Goal: Task Accomplishment & Management: Manage account settings

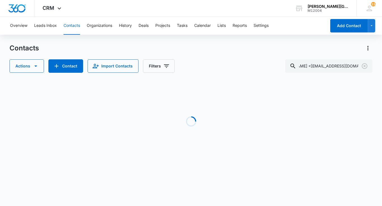
scroll to position [0, 22]
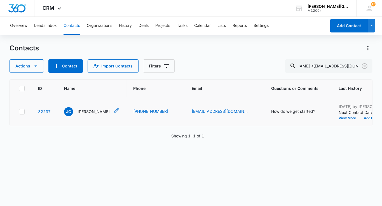
type input "[PERSON_NAME] <[EMAIL_ADDRESS][DOMAIN_NAME]"
click at [92, 114] on p "[PERSON_NAME]" at bounding box center [93, 112] width 32 height 6
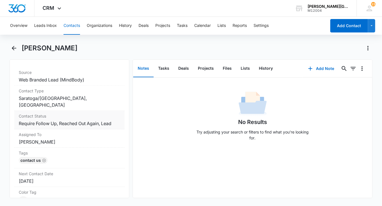
click at [81, 117] on label "Contact Status" at bounding box center [69, 116] width 101 height 6
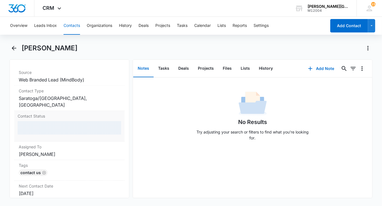
scroll to position [237, 0]
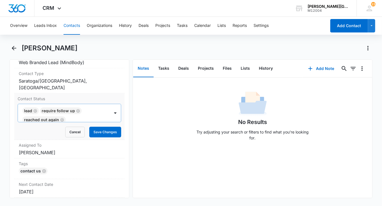
click at [34, 109] on icon "Remove Lead" at bounding box center [35, 111] width 4 height 4
click at [62, 117] on icon "Remove Reached Out Again" at bounding box center [62, 119] width 4 height 4
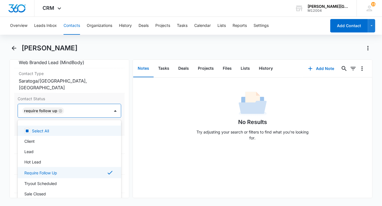
click at [67, 109] on div at bounding box center [84, 111] width 37 height 8
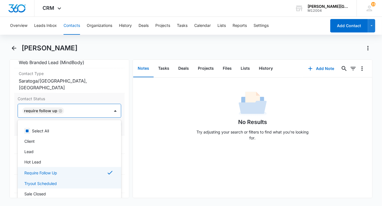
click at [42, 180] on p "Tryout Scheduled" at bounding box center [40, 183] width 32 height 6
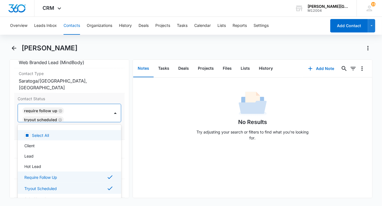
click at [99, 114] on div "Require Follow Up Tryout Scheduled" at bounding box center [64, 113] width 92 height 18
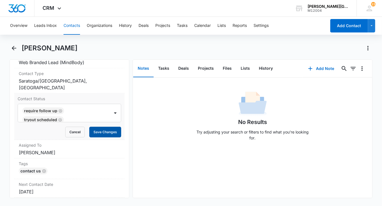
click at [100, 130] on button "Save Changes" at bounding box center [105, 132] width 32 height 11
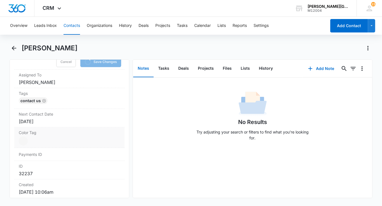
click at [36, 137] on dd "Current Color: Cancel Save Changes" at bounding box center [69, 140] width 101 height 9
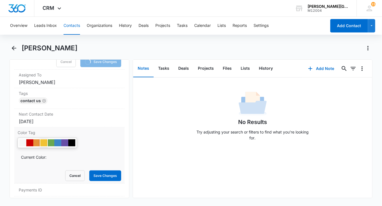
click at [46, 139] on div at bounding box center [43, 142] width 7 height 7
click at [101, 170] on button "Save Changes" at bounding box center [105, 175] width 32 height 11
click at [60, 114] on label "Next Contact Date" at bounding box center [69, 114] width 101 height 6
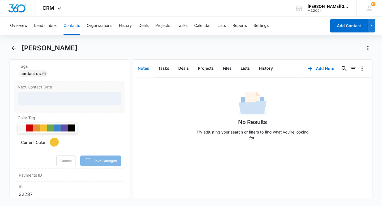
scroll to position [338, 0]
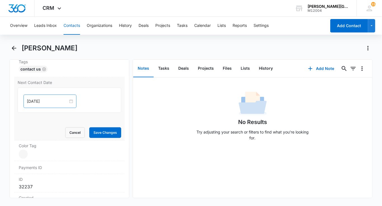
click at [43, 96] on div "[DATE]" at bounding box center [49, 101] width 53 height 13
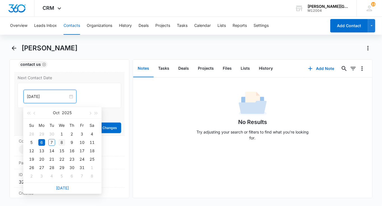
scroll to position [311, 0]
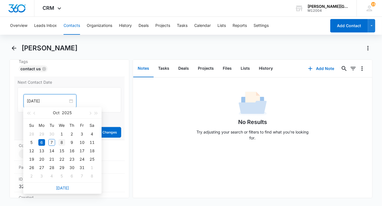
type input "[DATE]"
click at [60, 142] on div "8" at bounding box center [61, 142] width 7 height 7
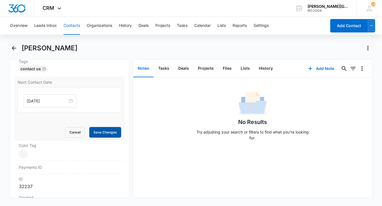
click at [108, 130] on button "Save Changes" at bounding box center [105, 132] width 32 height 11
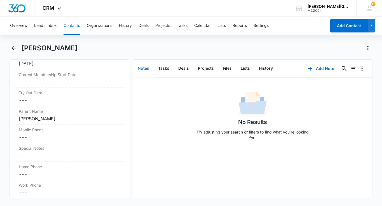
scroll to position [553, 0]
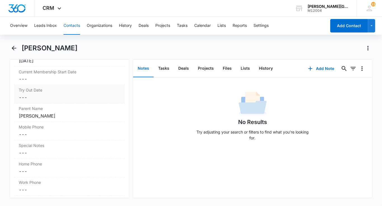
click at [54, 91] on div "Try Out Date Cancel Save Changes ---" at bounding box center [69, 94] width 110 height 18
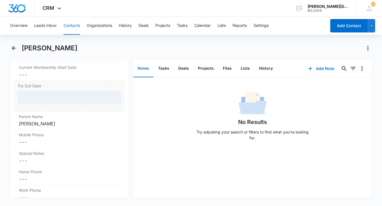
scroll to position [508, 0]
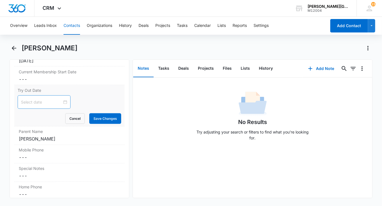
click at [41, 100] on input at bounding box center [41, 102] width 41 height 6
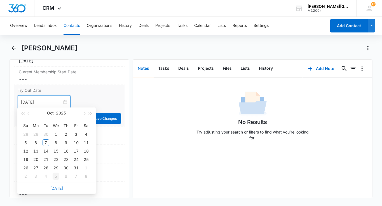
type input "[DATE]"
click at [56, 186] on link "[DATE]" at bounding box center [56, 188] width 13 height 5
type input "[DATE]"
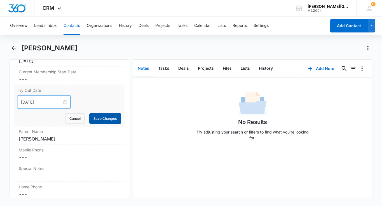
click at [98, 119] on button "Save Changes" at bounding box center [105, 118] width 32 height 11
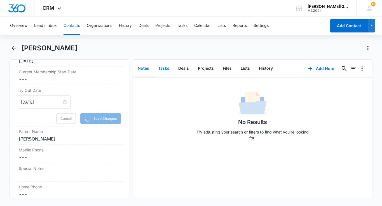
click at [165, 67] on button "Tasks" at bounding box center [164, 68] width 20 height 17
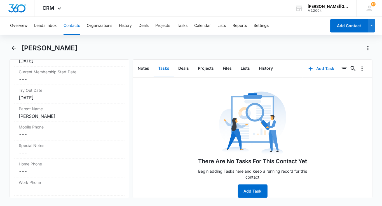
click at [313, 70] on icon "button" at bounding box center [310, 68] width 7 height 7
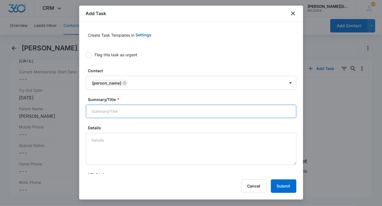
click at [139, 109] on input "Summary/Title *" at bounding box center [191, 111] width 210 height 13
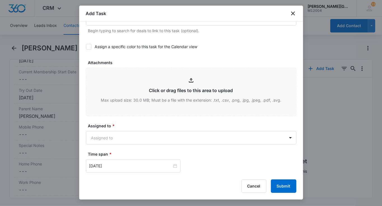
scroll to position [238, 0]
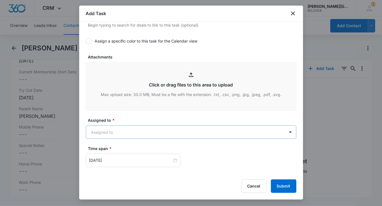
type input "follow up"
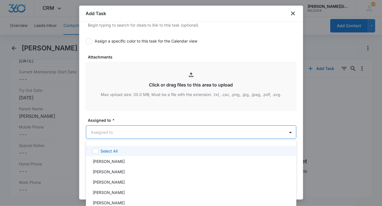
click at [119, 127] on body "CRM Apps Reputation Websites Forms CRM Email Social Shop Payments POS Content A…" at bounding box center [191, 103] width 382 height 206
type input "[PERSON_NAME]"
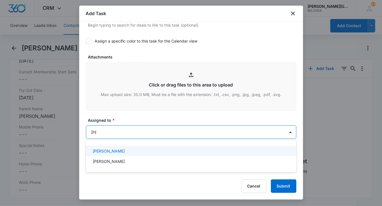
click at [127, 151] on div "[PERSON_NAME]" at bounding box center [191, 151] width 196 height 6
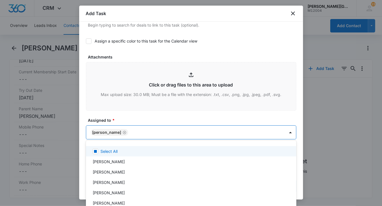
click at [142, 114] on div at bounding box center [191, 103] width 382 height 206
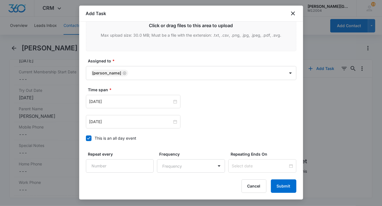
scroll to position [306, 0]
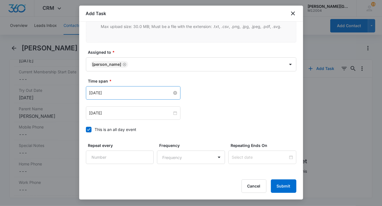
click at [123, 90] on input "[DATE]" at bounding box center [130, 93] width 83 height 6
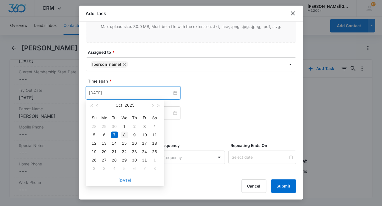
type input "[DATE]"
click at [127, 134] on div "8" at bounding box center [124, 134] width 7 height 7
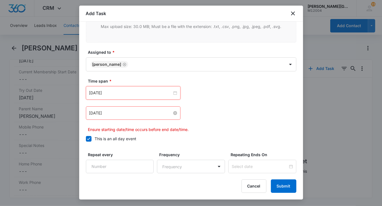
click at [107, 113] on input "[DATE]" at bounding box center [130, 113] width 83 height 6
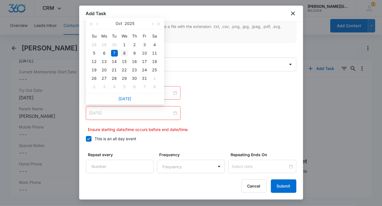
type input "[DATE]"
click at [121, 53] on div "8" at bounding box center [124, 53] width 7 height 7
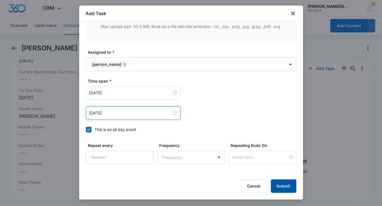
click at [280, 183] on button "Submit" at bounding box center [283, 185] width 25 height 13
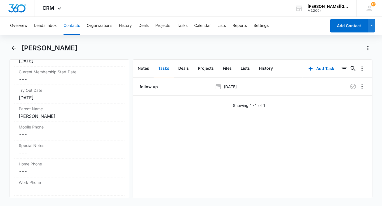
click at [74, 31] on button "Contacts" at bounding box center [71, 26] width 16 height 18
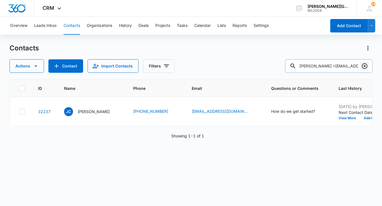
click at [365, 68] on icon "Clear" at bounding box center [364, 66] width 7 height 7
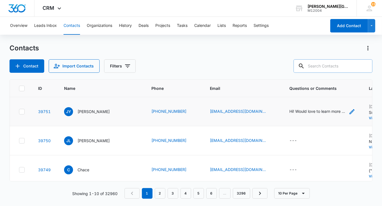
click at [289, 112] on div "Hi! Would love to learn more about your pickleball tournaments or open play opt…" at bounding box center [317, 111] width 56 height 6
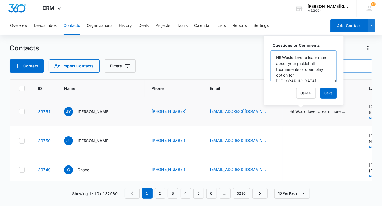
scroll to position [23, 0]
click at [304, 94] on button "Cancel" at bounding box center [306, 93] width 20 height 11
